Goal: Task Accomplishment & Management: Use online tool/utility

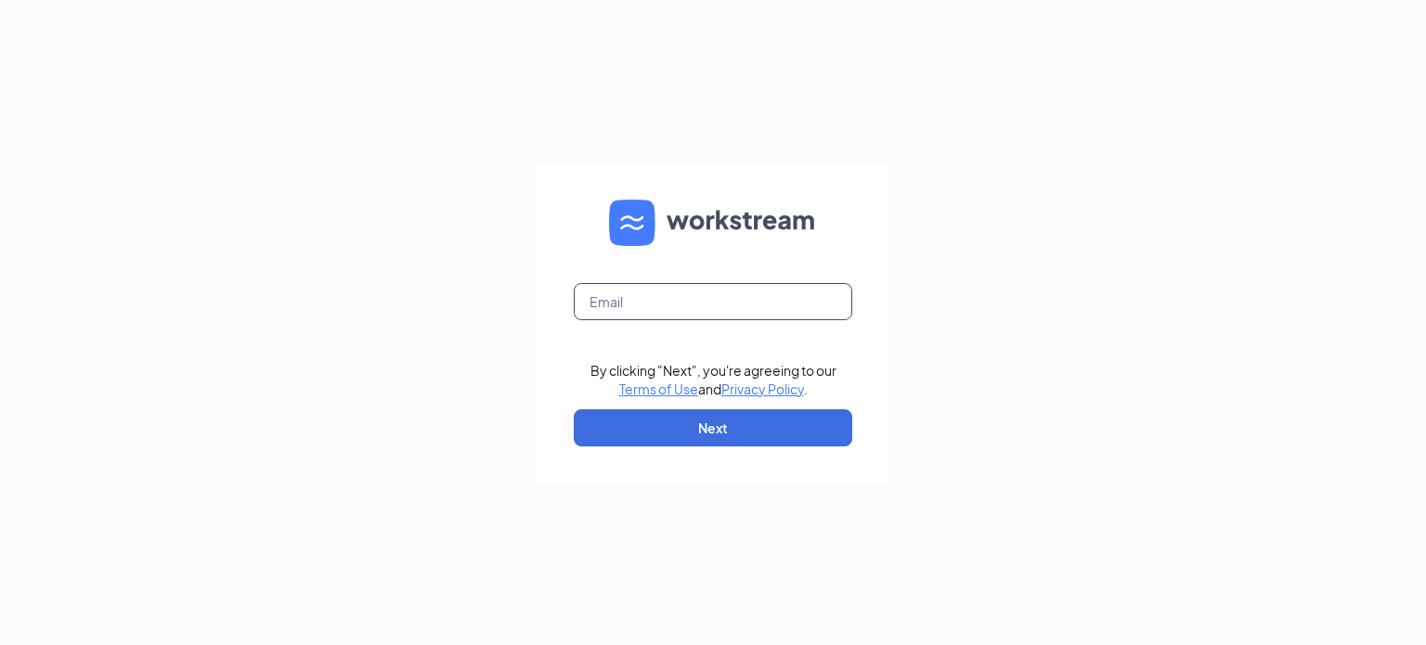
click at [669, 303] on input "text" at bounding box center [713, 301] width 279 height 37
type input "[EMAIL_ADDRESS][DOMAIN_NAME]"
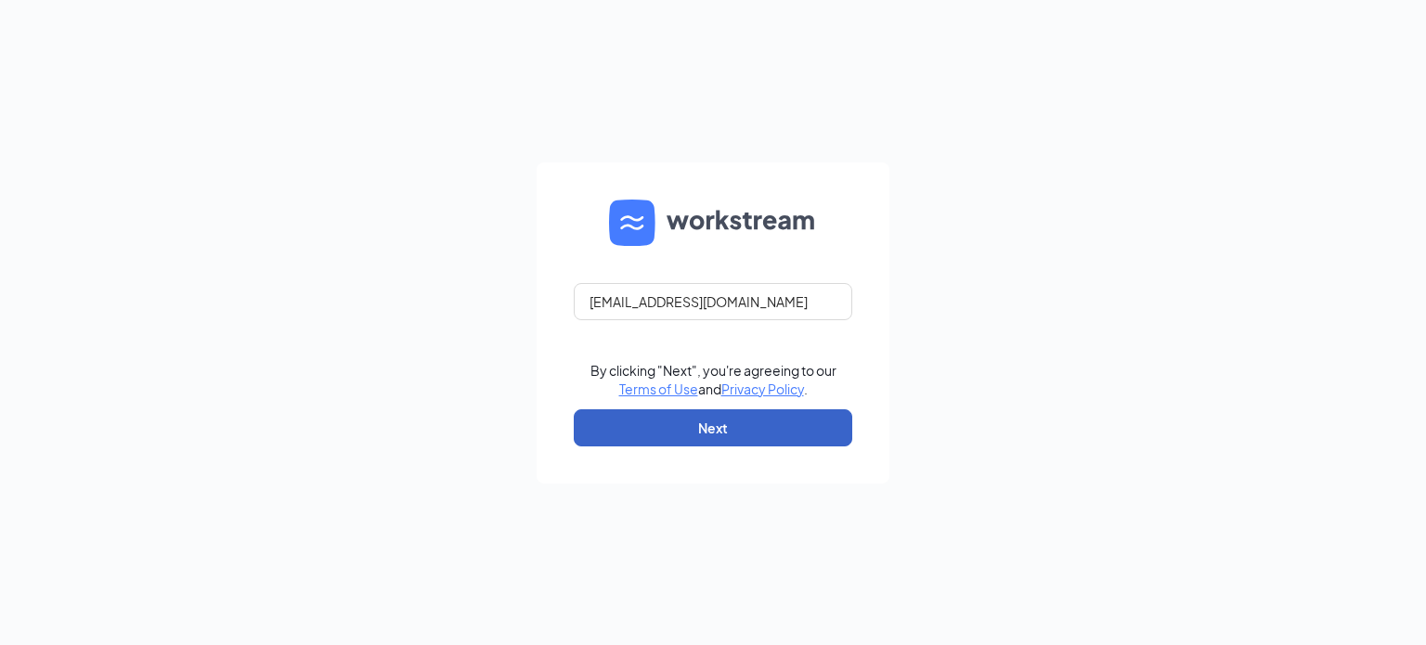
click at [718, 430] on button "Next" at bounding box center [713, 427] width 279 height 37
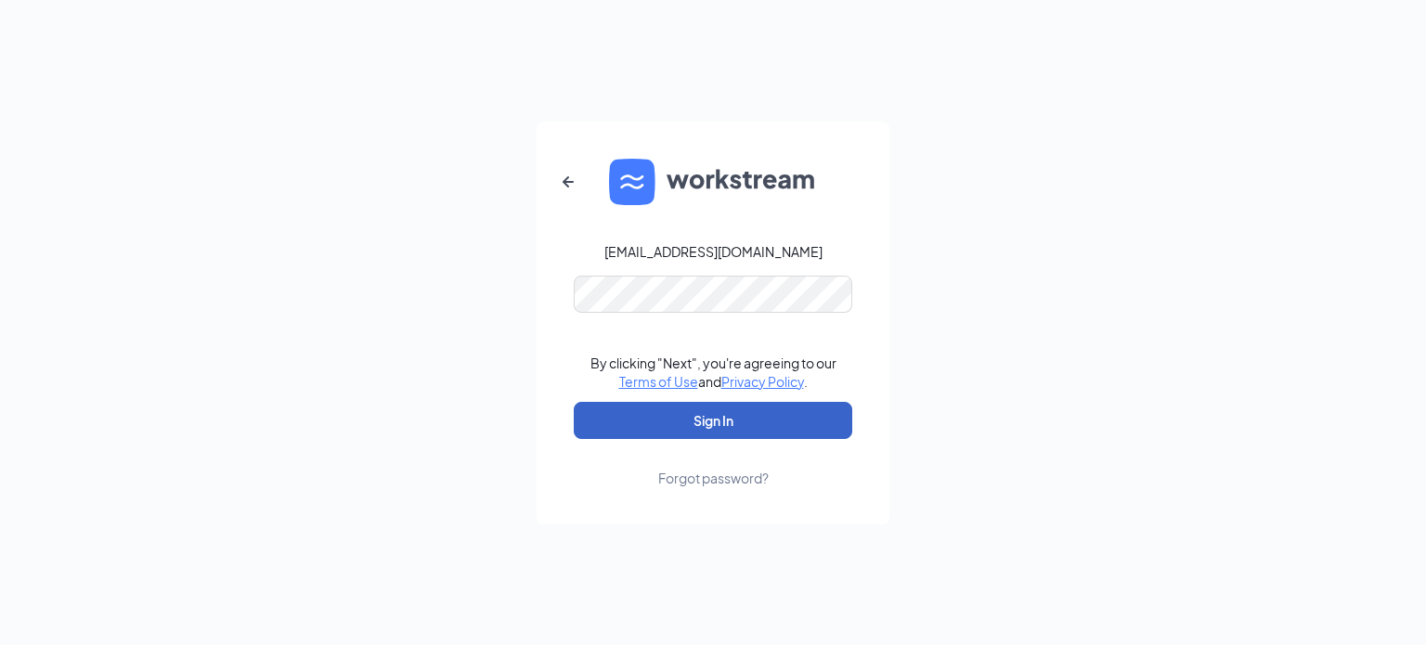
click at [746, 422] on button "Sign In" at bounding box center [713, 420] width 279 height 37
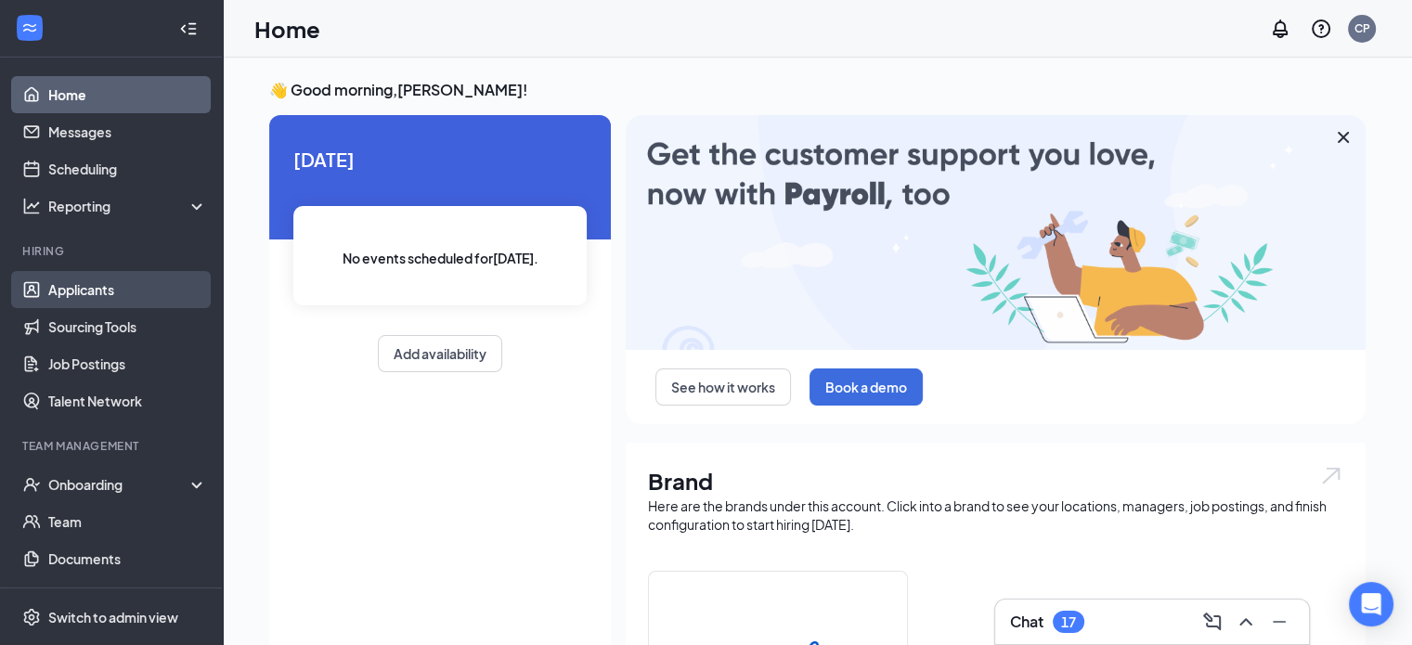
click at [92, 291] on link "Applicants" at bounding box center [127, 289] width 159 height 37
